Goal: Transaction & Acquisition: Subscribe to service/newsletter

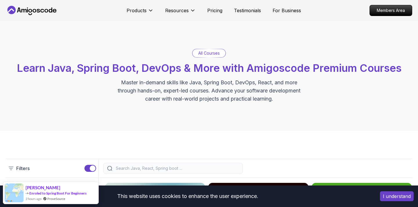
click at [36, 10] on icon at bounding box center [35, 10] width 4 height 3
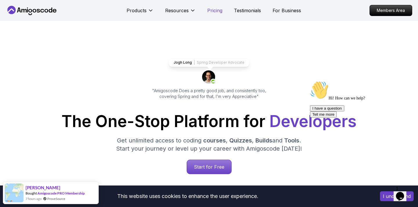
click at [212, 8] on p "Pricing" at bounding box center [214, 10] width 15 height 7
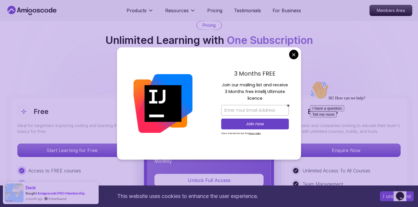
scroll to position [1299, 0]
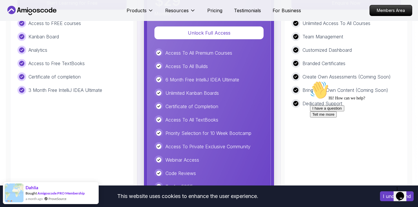
scroll to position [1440, 0]
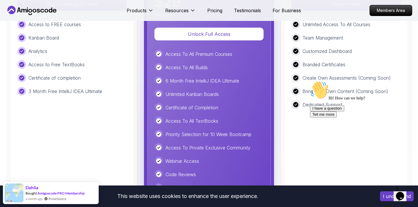
click at [96, 139] on div "Free Ideal for beginners exploring coding and learning the basics for free. Sta…" at bounding box center [72, 89] width 124 height 274
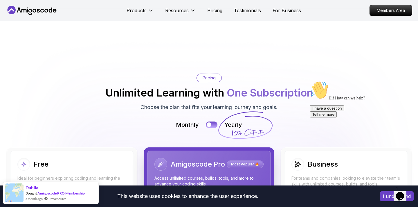
scroll to position [1241, 0]
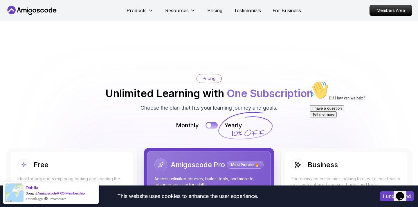
click at [212, 122] on button at bounding box center [212, 125] width 12 height 7
click at [212, 123] on div at bounding box center [214, 125] width 5 height 5
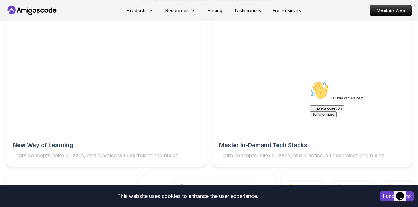
scroll to position [934, 0]
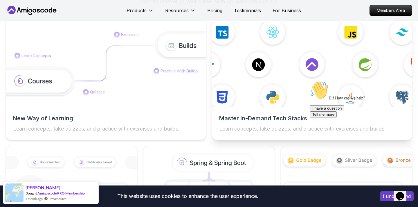
click at [266, 93] on img at bounding box center [312, 65] width 220 height 94
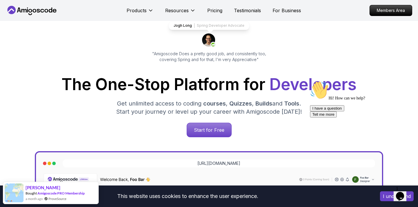
scroll to position [0, 0]
